Goal: Information Seeking & Learning: Learn about a topic

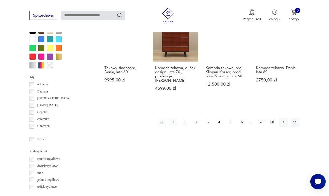
scroll to position [488, 0]
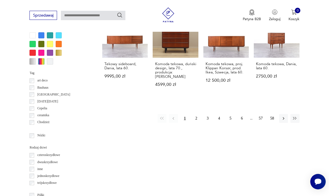
click at [196, 114] on button "2" at bounding box center [196, 118] width 9 height 9
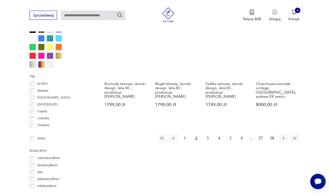
scroll to position [485, 0]
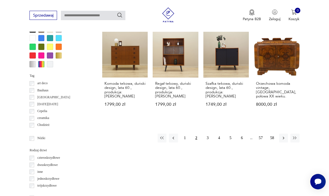
click at [206, 133] on button "3" at bounding box center [207, 137] width 9 height 9
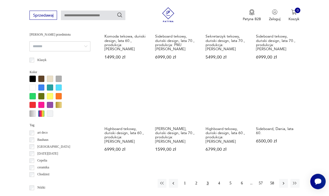
scroll to position [437, 0]
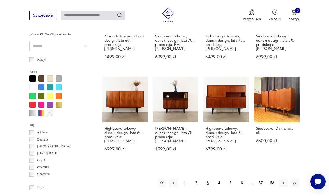
click at [220, 181] on button "4" at bounding box center [219, 182] width 9 height 9
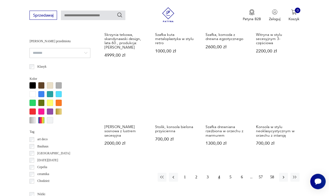
scroll to position [430, 0]
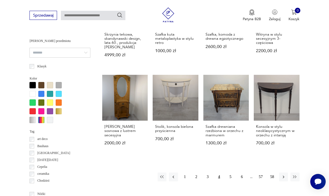
click at [232, 181] on button "5" at bounding box center [230, 176] width 9 height 9
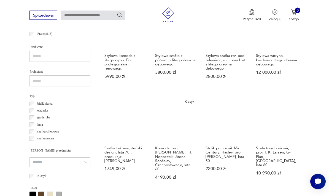
scroll to position [321, 0]
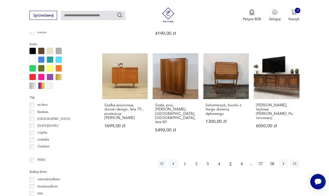
click at [242, 159] on button "6" at bounding box center [241, 163] width 9 height 9
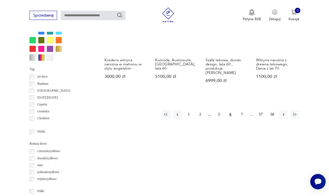
scroll to position [500, 0]
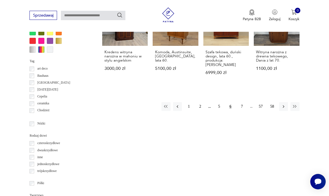
click at [240, 109] on button "7" at bounding box center [241, 106] width 9 height 9
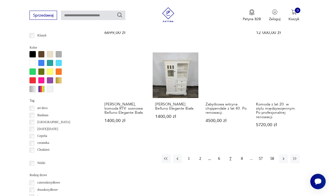
scroll to position [461, 0]
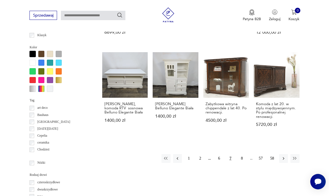
click at [243, 154] on button "8" at bounding box center [241, 158] width 9 height 9
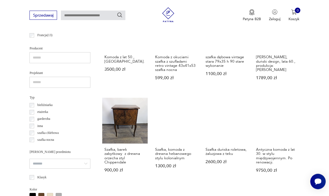
scroll to position [319, 0]
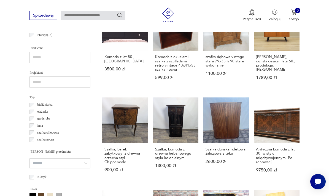
click at [113, 117] on link "Szafka, barek zabytkowy z drewna orzecha styl Chippendale 900,00 zł" at bounding box center [124, 139] width 45 height 84
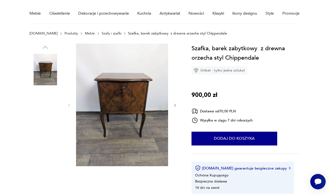
click at [45, 106] on img at bounding box center [44, 104] width 31 height 31
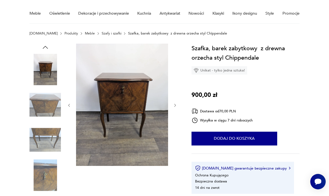
click at [44, 132] on img at bounding box center [44, 139] width 31 height 31
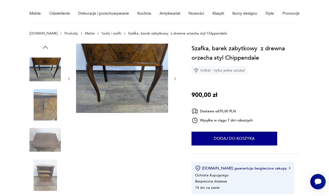
click at [44, 177] on img at bounding box center [44, 174] width 31 height 31
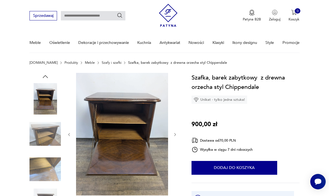
scroll to position [13, 0]
click at [48, 98] on img at bounding box center [44, 98] width 31 height 31
click at [48, 74] on icon "button" at bounding box center [45, 76] width 7 height 7
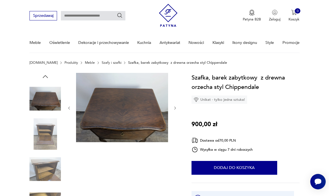
click at [49, 97] on img at bounding box center [44, 98] width 31 height 31
click at [134, 117] on img at bounding box center [122, 107] width 92 height 69
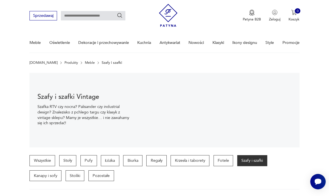
scroll to position [342, 0]
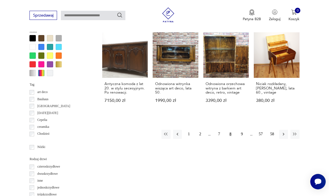
click at [244, 131] on button "9" at bounding box center [241, 133] width 9 height 9
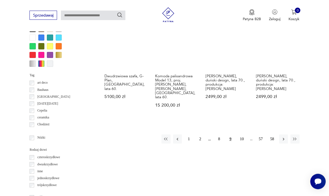
scroll to position [486, 0]
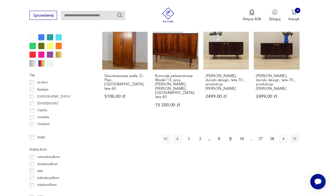
click at [243, 134] on button "10" at bounding box center [241, 138] width 9 height 9
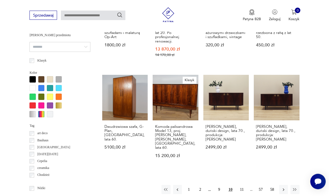
scroll to position [127, 0]
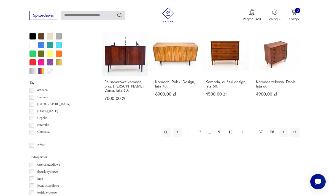
click at [242, 128] on button "11" at bounding box center [241, 132] width 9 height 9
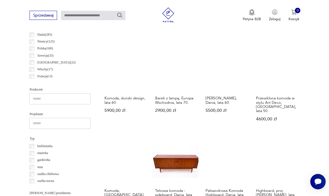
scroll to position [278, 0]
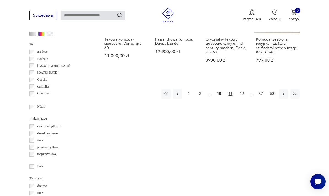
click at [243, 89] on button "12" at bounding box center [241, 93] width 9 height 9
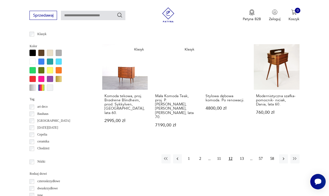
scroll to position [458, 0]
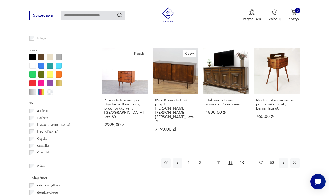
click at [244, 160] on button "13" at bounding box center [241, 162] width 9 height 9
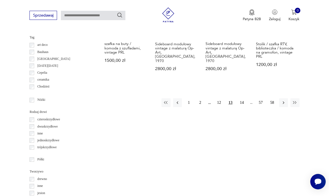
scroll to position [519, 0]
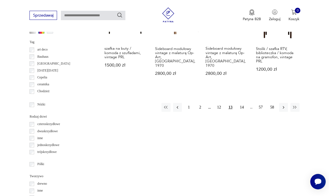
click at [242, 103] on button "14" at bounding box center [241, 107] width 9 height 9
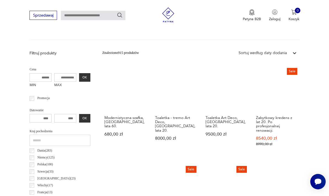
scroll to position [127, 0]
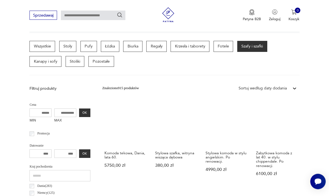
scroll to position [127, 0]
